Goal: Task Accomplishment & Management: Complete application form

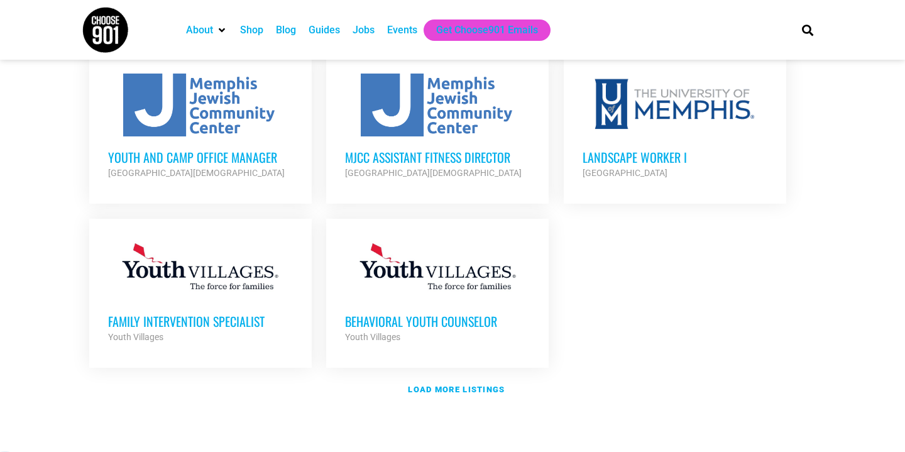
scroll to position [1452, 0]
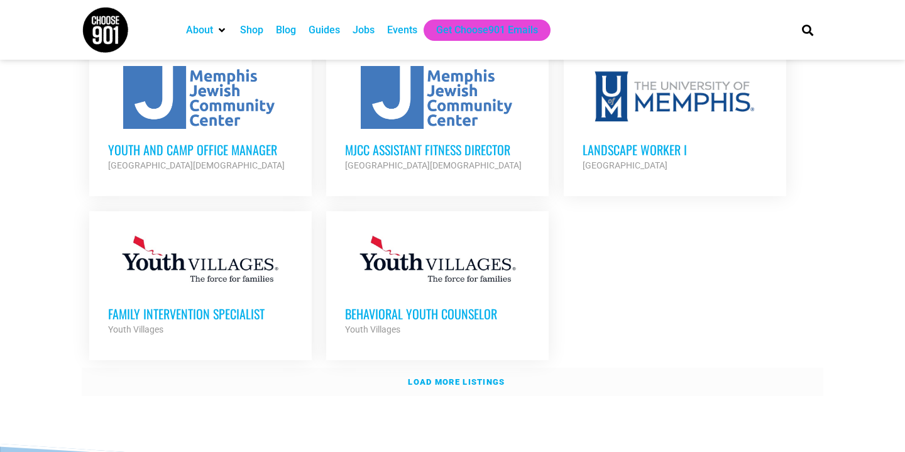
click at [471, 377] on strong "Load more listings" at bounding box center [456, 381] width 97 height 9
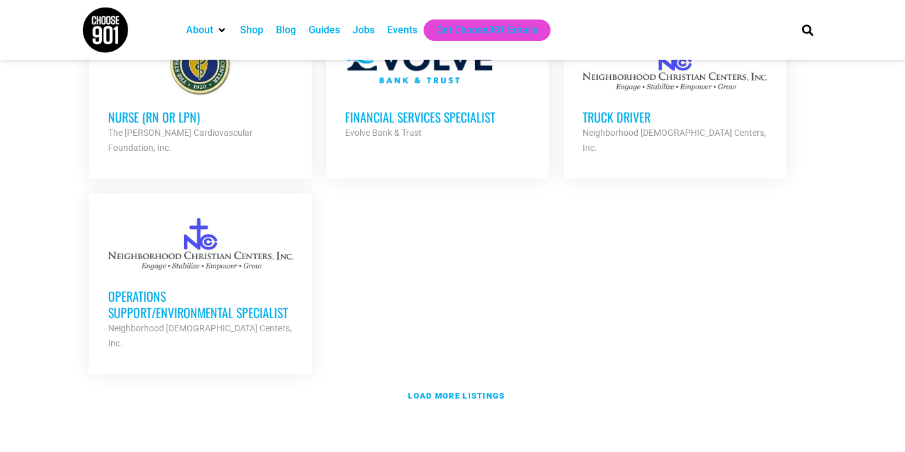
scroll to position [2727, 0]
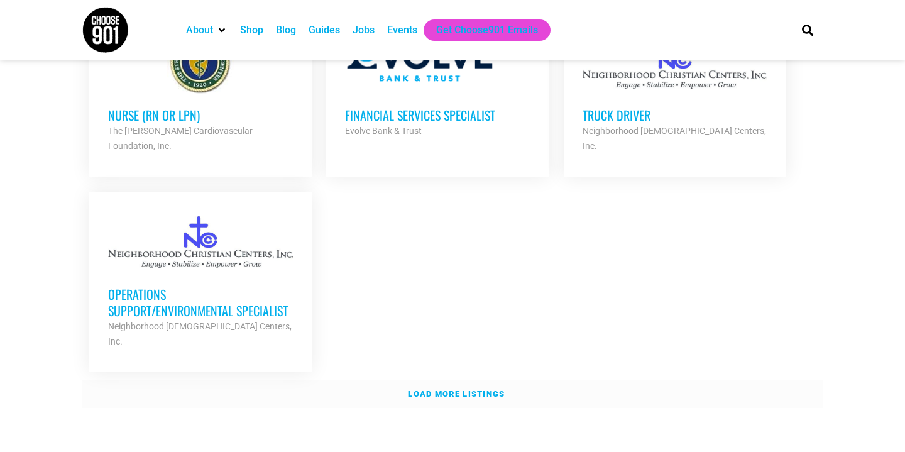
click at [472, 389] on strong "Load more listings" at bounding box center [456, 393] width 97 height 9
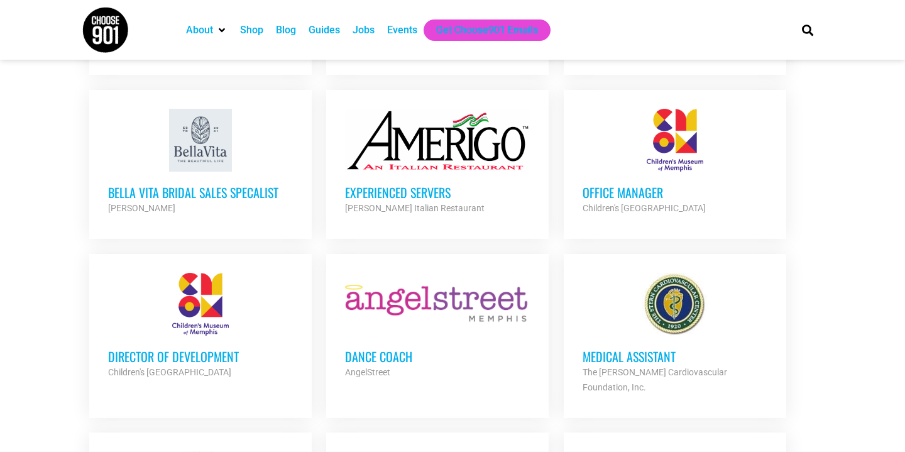
scroll to position [2166, 0]
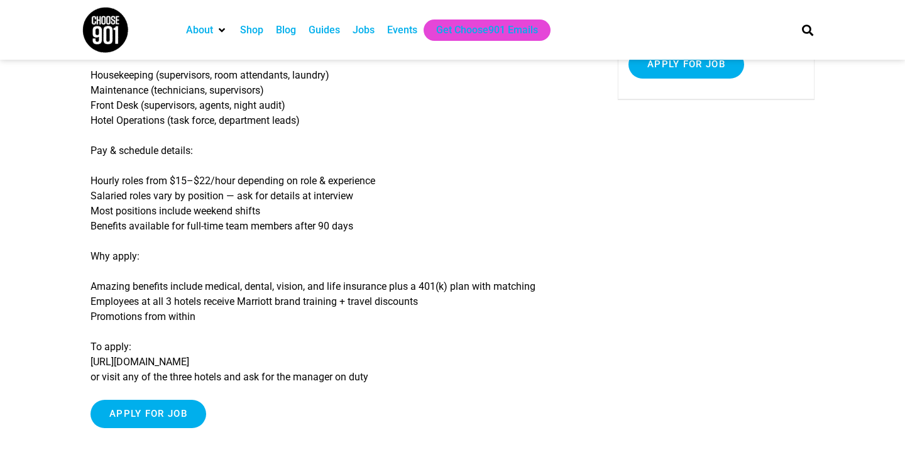
scroll to position [242, 0]
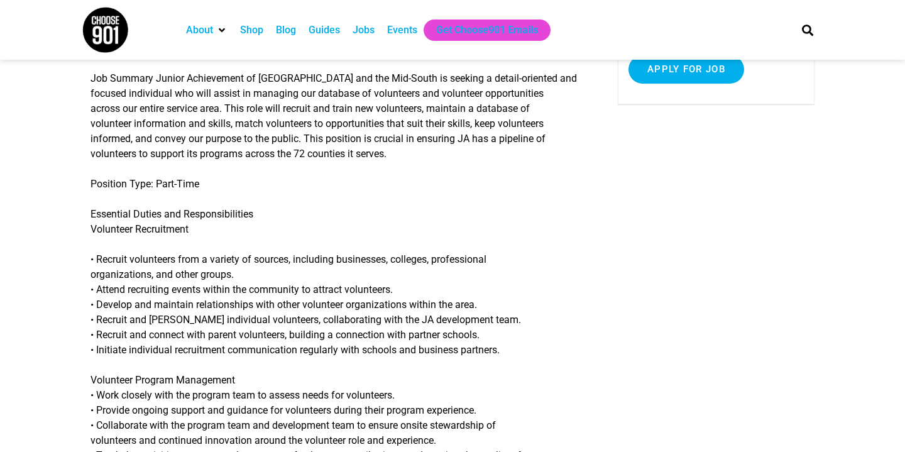
scroll to position [247, 0]
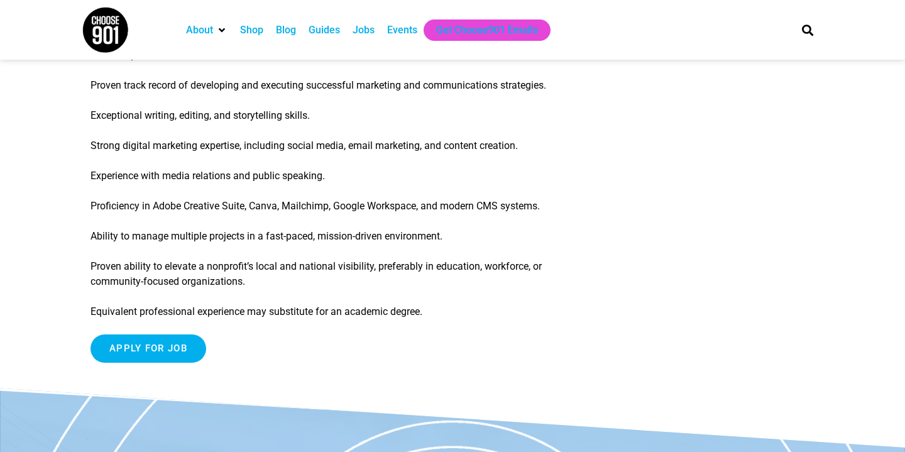
scroll to position [1521, 0]
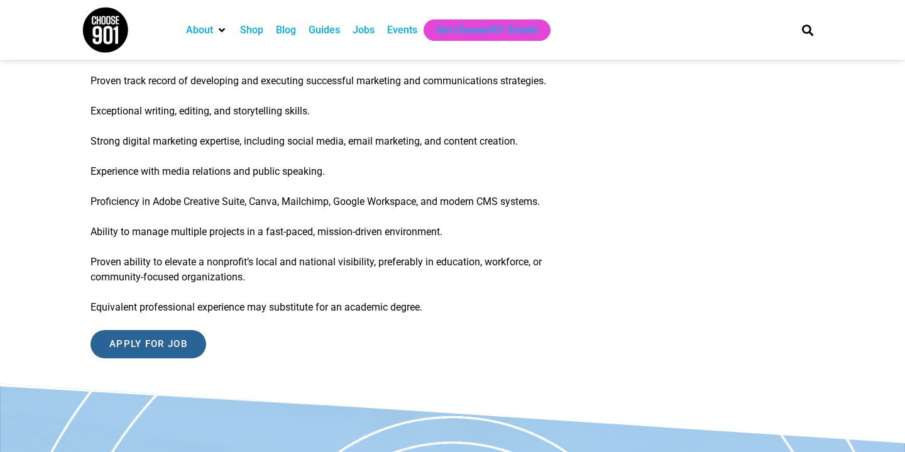
click at [161, 358] on input "Apply for job" at bounding box center [148, 344] width 116 height 28
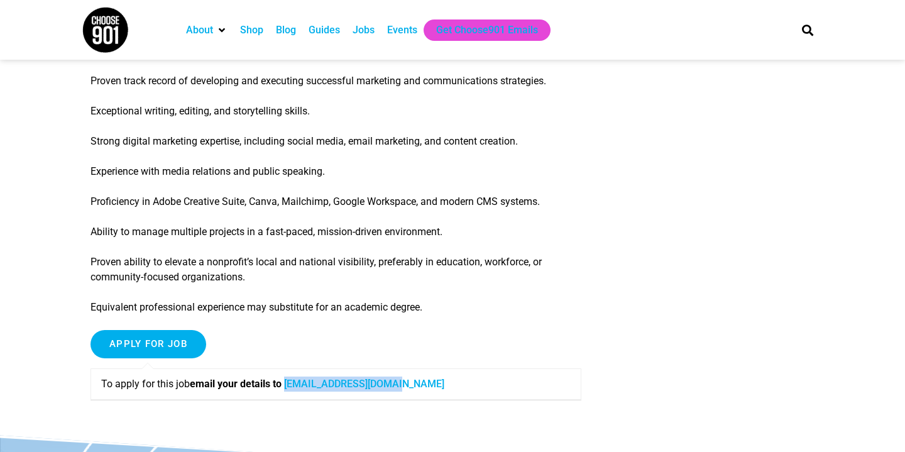
drag, startPoint x: 409, startPoint y: 398, endPoint x: 294, endPoint y: 399, distance: 114.9
click at [294, 391] on p "To apply for this job email your details to careers@code-crew.org" at bounding box center [335, 383] width 469 height 15
copy link "careers@code-crew.org"
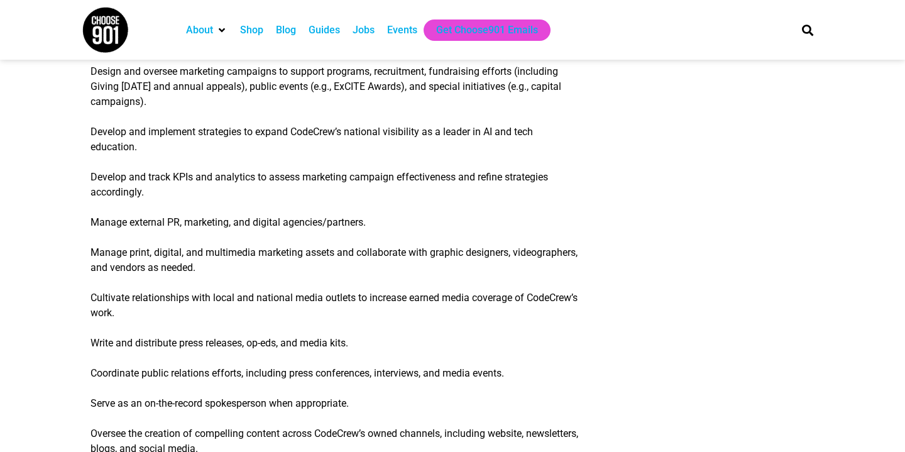
scroll to position [0, 0]
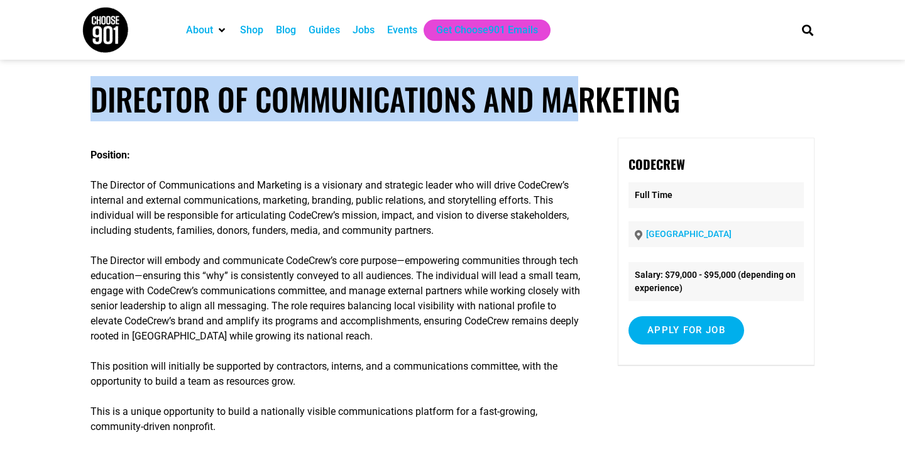
drag, startPoint x: 87, startPoint y: 102, endPoint x: 572, endPoint y: 84, distance: 485.3
drag, startPoint x: 572, startPoint y: 84, endPoint x: 573, endPoint y: 122, distance: 37.7
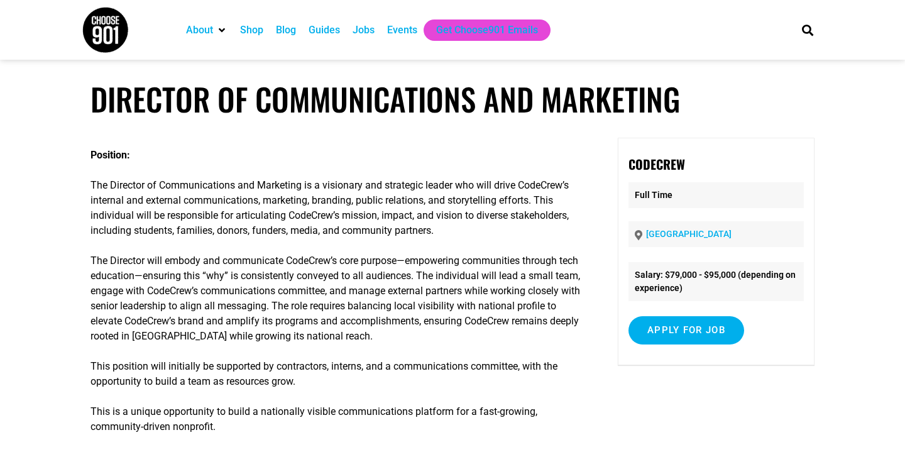
click at [756, 99] on h1 "Director of Communications and Marketing" at bounding box center [452, 98] width 724 height 37
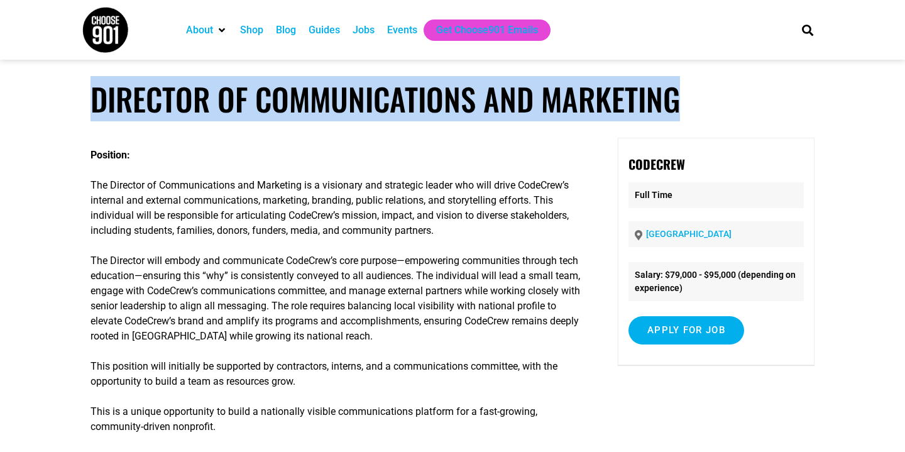
drag, startPoint x: 683, startPoint y: 100, endPoint x: 87, endPoint y: 109, distance: 595.5
copy h1 "Director of Communications and Marketing"
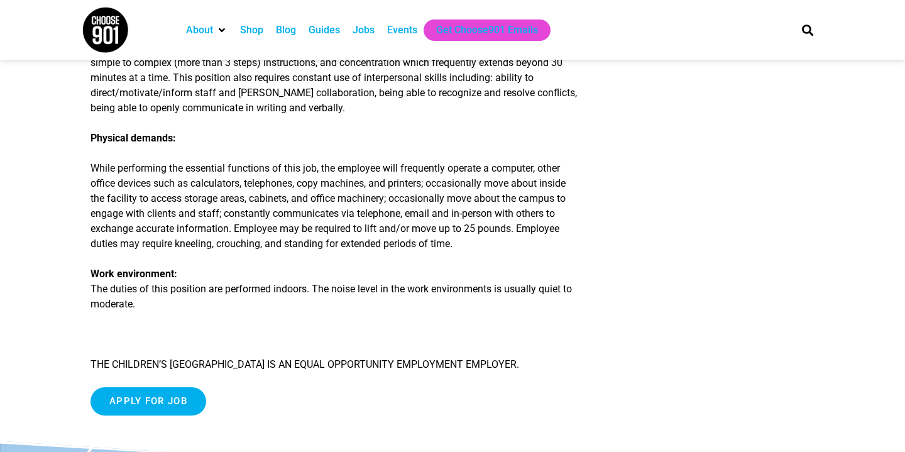
scroll to position [1497, 0]
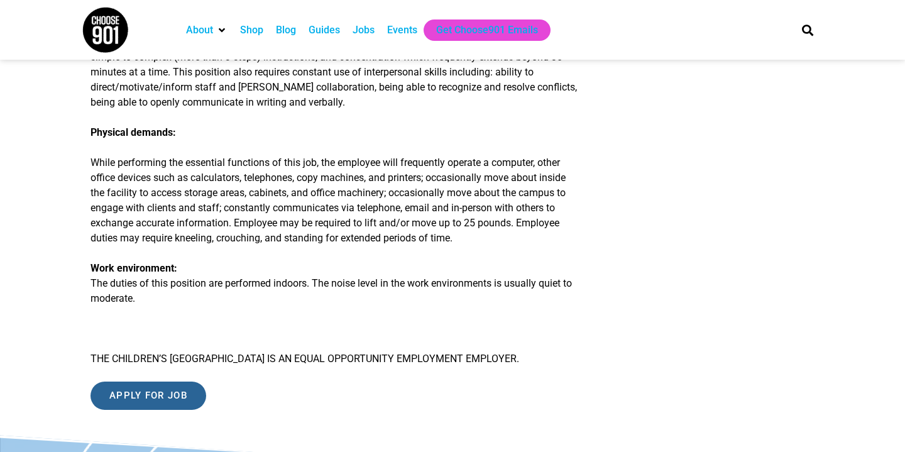
click at [173, 381] on input "Apply for job" at bounding box center [148, 395] width 116 height 28
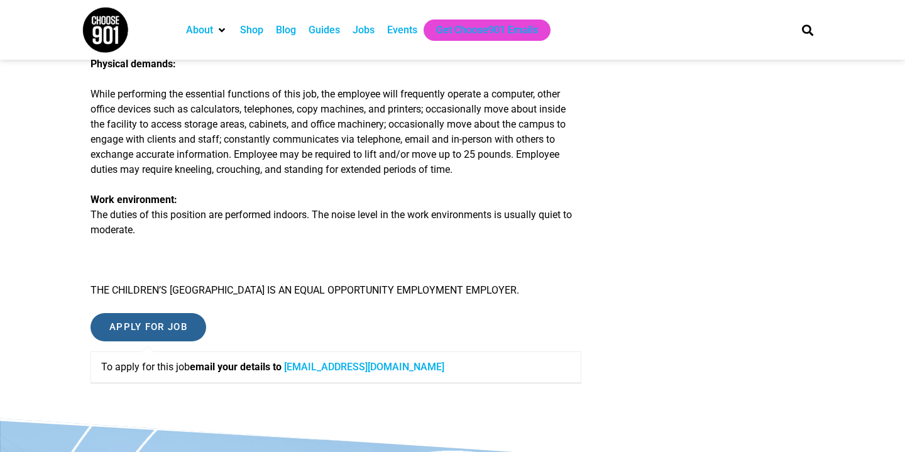
scroll to position [1575, 0]
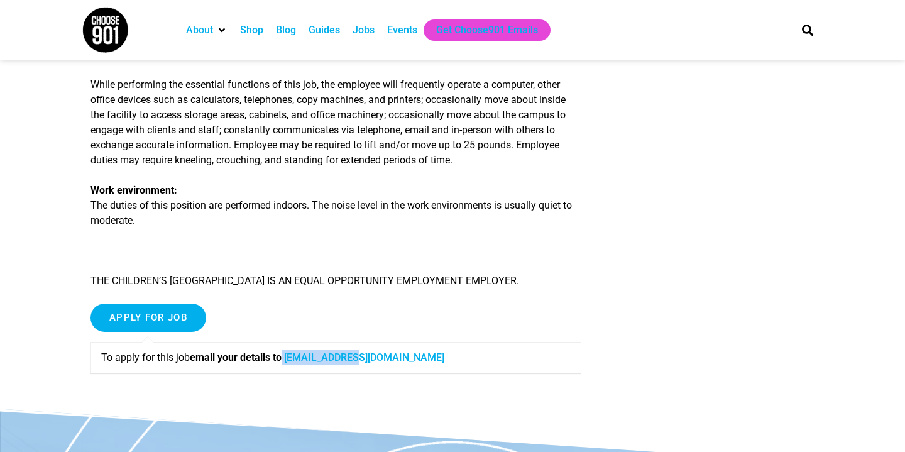
drag, startPoint x: 375, startPoint y: 358, endPoint x: 291, endPoint y: 356, distance: 83.6
click at [291, 356] on p "To apply for this job email your details to [EMAIL_ADDRESS][DOMAIN_NAME]" at bounding box center [335, 357] width 469 height 15
copy p "[EMAIL_ADDRESS][DOMAIN_NAME]"
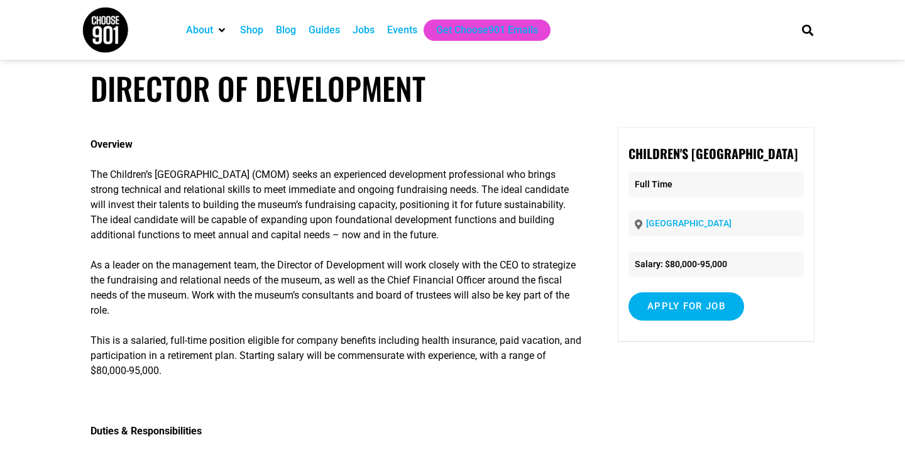
scroll to position [0, 0]
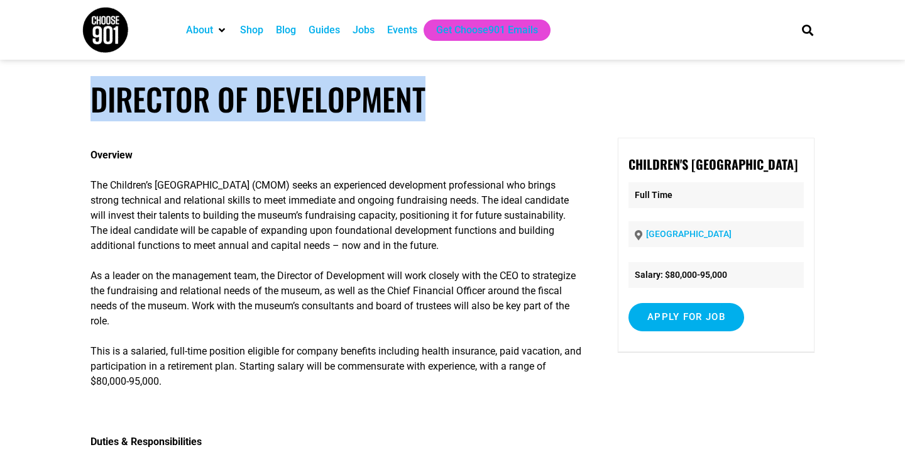
drag, startPoint x: 94, startPoint y: 102, endPoint x: 461, endPoint y: 117, distance: 367.8
copy article "Director of Development"
